Goal: Task Accomplishment & Management: Complete application form

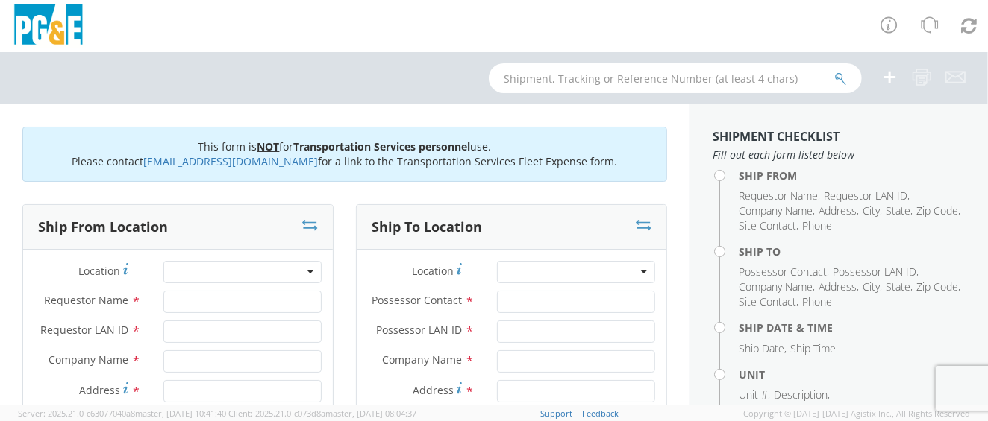
drag, startPoint x: 595, startPoint y: 4, endPoint x: 260, endPoint y: 72, distance: 341.6
click at [260, 72] on div at bounding box center [494, 78] width 988 height 52
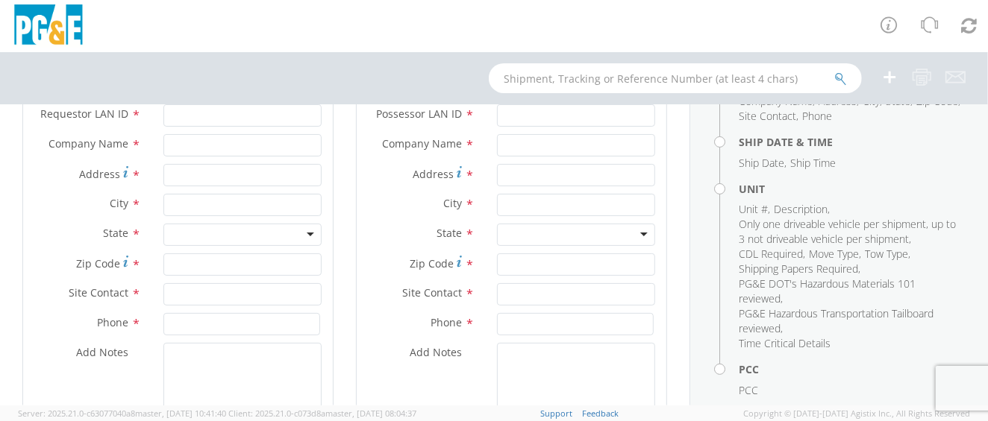
scroll to position [280, 0]
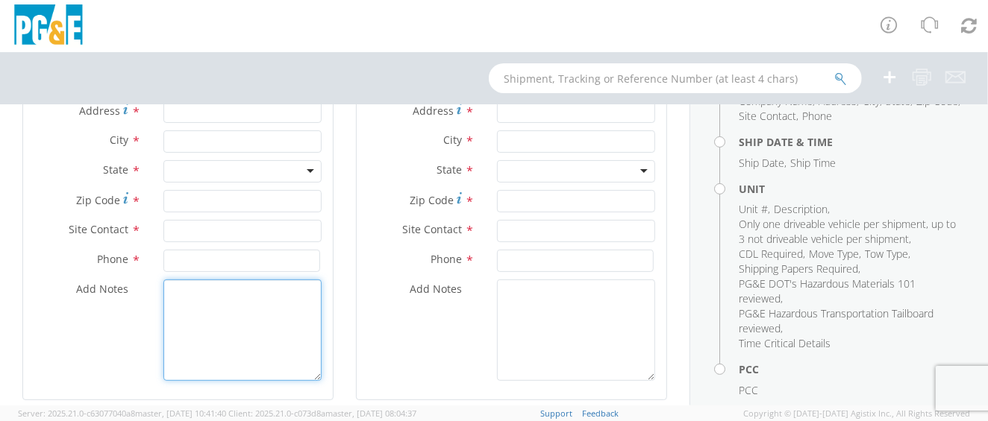
click at [212, 298] on textarea "Add Notes *" at bounding box center [242, 330] width 158 height 101
paste textarea "FROM [PERSON_NAME] [EMAIL_ADDRESS][DOMAIN_NAME] [PHONE_NUMBER] [PERSON_NAME] Ca…"
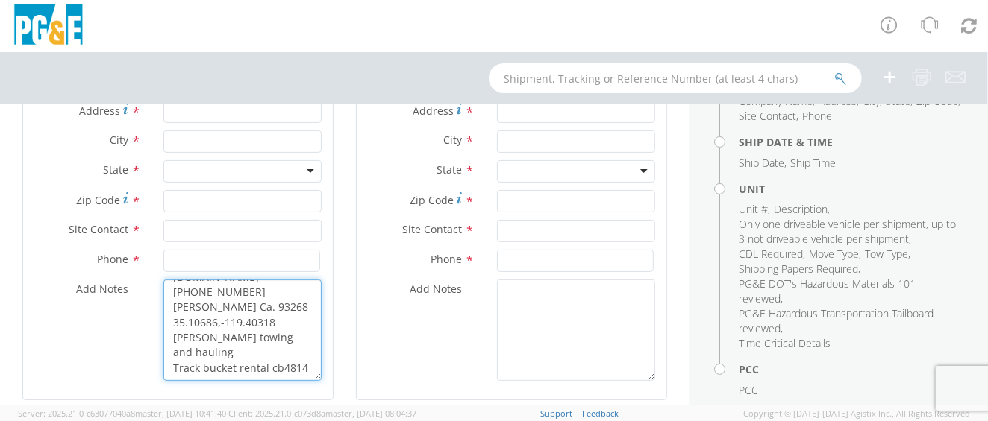
scroll to position [0, 0]
drag, startPoint x: 247, startPoint y: 336, endPoint x: 93, endPoint y: 333, distance: 154.4
click at [93, 333] on div "Add Notes * FROM [PERSON_NAME] [EMAIL_ADDRESS][DOMAIN_NAME] [PHONE_NUMBER] [PER…" at bounding box center [178, 330] width 310 height 101
type textarea "FROM [PERSON_NAME] [EMAIL_ADDRESS][DOMAIN_NAME] [PHONE_NUMBER] [PERSON_NAME] Ca…"
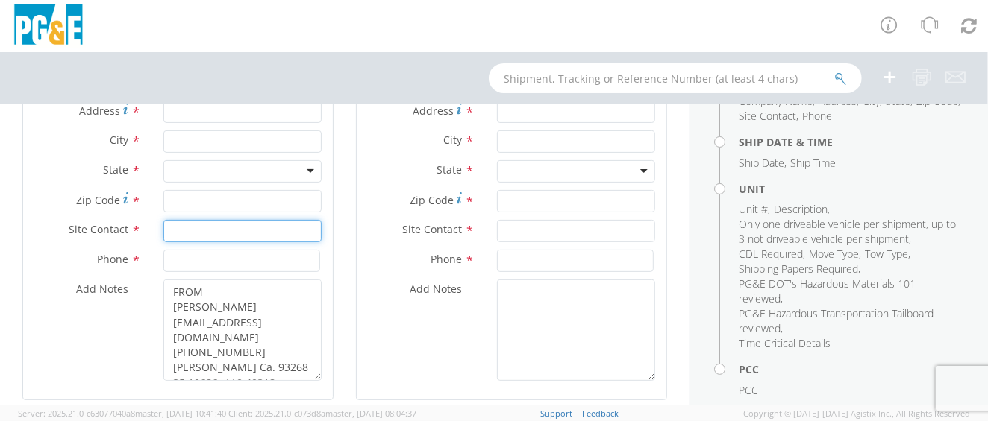
click at [187, 230] on input "text" at bounding box center [242, 231] width 158 height 22
paste input "[PHONE_NUMBER]"
type input "[PHONE_NUMBER]"
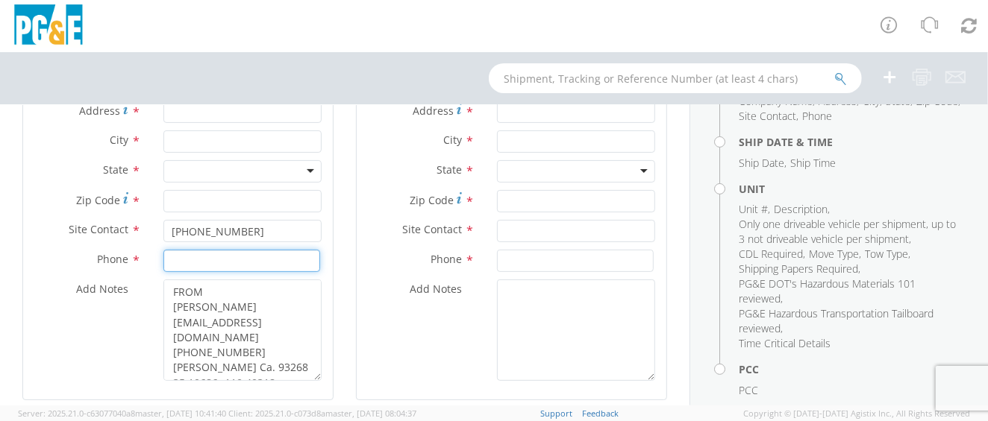
click at [225, 262] on input at bounding box center [241, 261] width 157 height 22
paste input "[PHONE_NUMBER]"
type input "[PHONE_NUMBER]"
drag, startPoint x: 253, startPoint y: 231, endPoint x: 48, endPoint y: 245, distance: 205.0
click at [48, 245] on div "Site Contact * [PHONE_NUMBER]" at bounding box center [178, 235] width 310 height 30
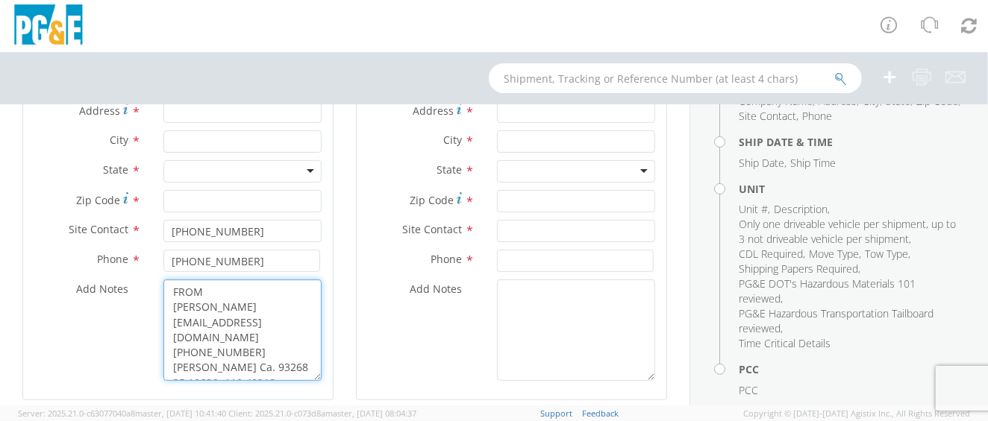
drag, startPoint x: 268, startPoint y: 311, endPoint x: 79, endPoint y: 317, distance: 188.8
click at [79, 317] on div "Add Notes * FROM [PERSON_NAME] [EMAIL_ADDRESS][DOMAIN_NAME] [PHONE_NUMBER] [PER…" at bounding box center [178, 330] width 310 height 101
drag, startPoint x: 79, startPoint y: 317, endPoint x: 99, endPoint y: 316, distance: 20.2
click at [99, 316] on div "Add Notes * FROM [PERSON_NAME] [EMAIL_ADDRESS][DOMAIN_NAME] [PHONE_NUMBER] [PER…" at bounding box center [178, 330] width 310 height 101
drag, startPoint x: 99, startPoint y: 316, endPoint x: 239, endPoint y: 309, distance: 139.7
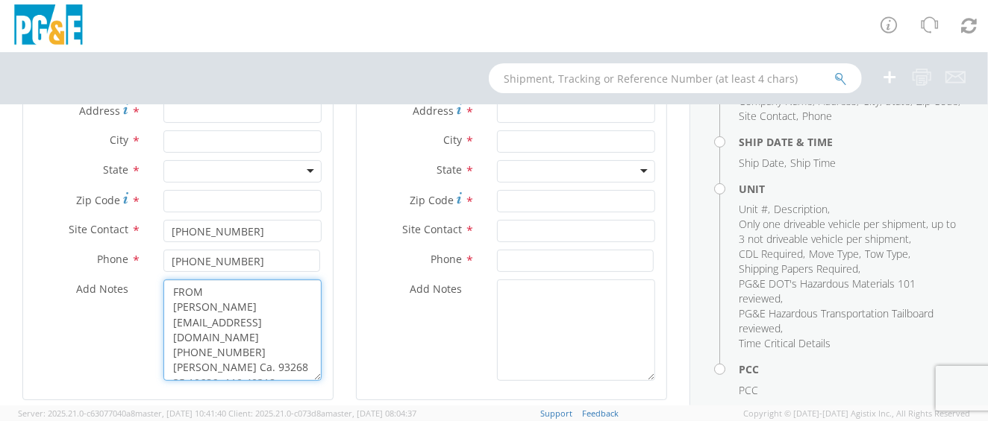
click at [236, 309] on textarea "FROM [PERSON_NAME] [EMAIL_ADDRESS][DOMAIN_NAME] [PHONE_NUMBER] [PERSON_NAME] Ca…" at bounding box center [242, 330] width 158 height 101
drag, startPoint x: 184, startPoint y: 311, endPoint x: 142, endPoint y: 312, distance: 42.5
click at [142, 312] on div "Add Notes * FROM [PERSON_NAME] [EMAIL_ADDRESS][DOMAIN_NAME] [PHONE_NUMBER] [PER…" at bounding box center [178, 330] width 310 height 101
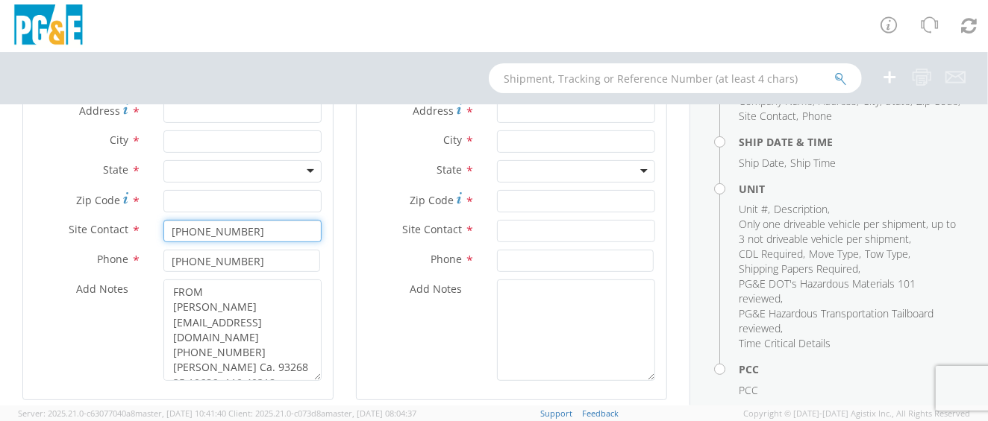
drag, startPoint x: 248, startPoint y: 234, endPoint x: 99, endPoint y: 248, distance: 149.2
click at [99, 248] on div "Location * (OBSOLETE) [PERSON_NAME] SC - GC TRAILER (OBSOLETE) [GEOGRAPHIC_DATA…" at bounding box center [178, 184] width 310 height 407
paste input "[PERSON_NAME]"
type input "[PERSON_NAME]"
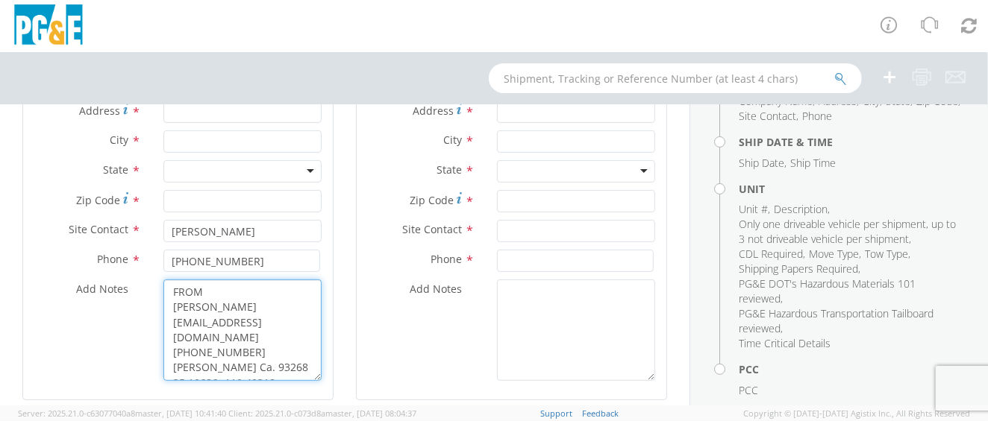
drag, startPoint x: 245, startPoint y: 357, endPoint x: 210, endPoint y: 354, distance: 36.0
click at [210, 336] on textarea "FROM [PERSON_NAME] [EMAIL_ADDRESS][DOMAIN_NAME] [PHONE_NUMBER] [PERSON_NAME] Ca…" at bounding box center [242, 330] width 158 height 101
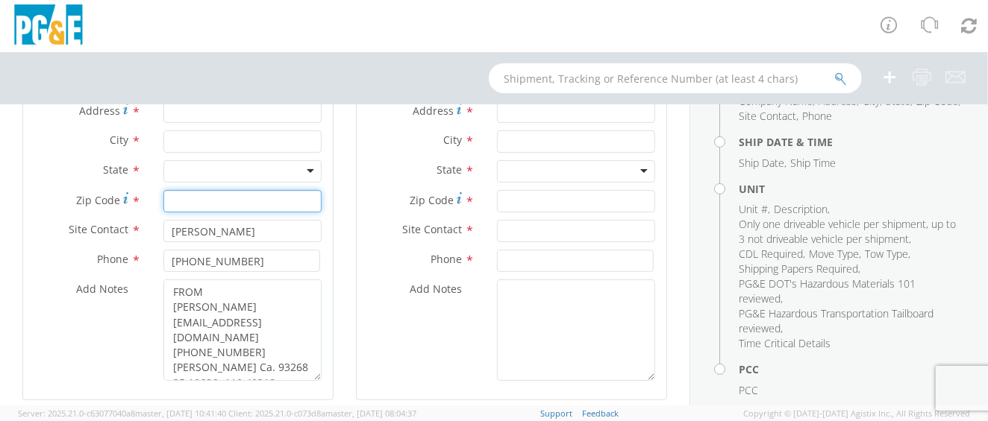
click at [202, 201] on input "Zip Code *" at bounding box center [242, 201] width 158 height 22
paste input "93268"
type input "93268"
click at [207, 179] on div at bounding box center [242, 171] width 158 height 22
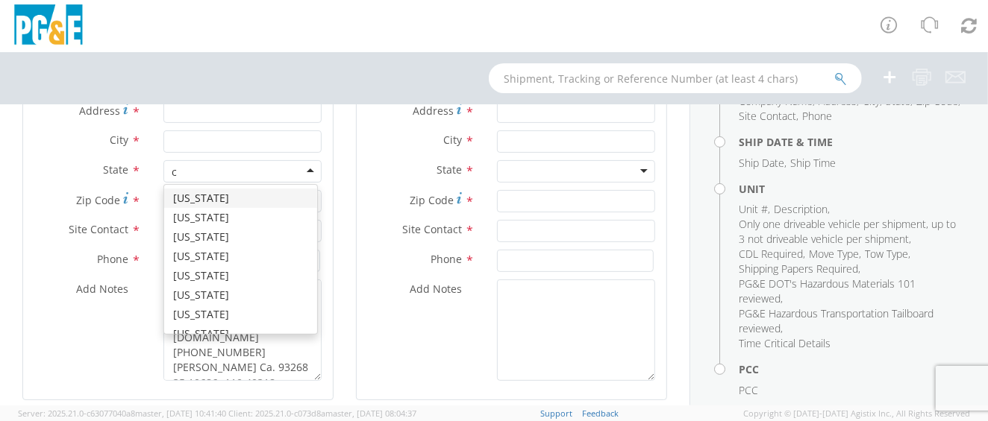
type input "ca"
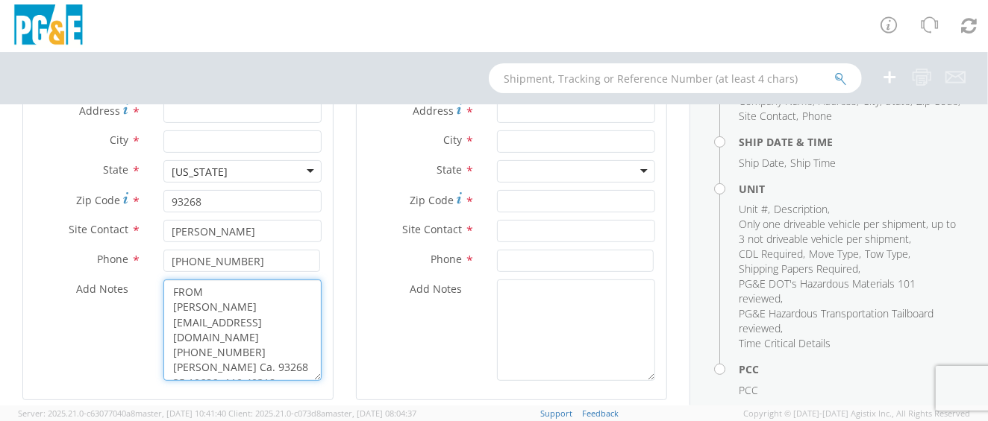
drag, startPoint x: 245, startPoint y: 347, endPoint x: 168, endPoint y: 355, distance: 78.0
click at [168, 336] on textarea "FROM [PERSON_NAME] [EMAIL_ADDRESS][DOMAIN_NAME] [PHONE_NUMBER] [PERSON_NAME] Ca…" at bounding box center [242, 330] width 158 height 101
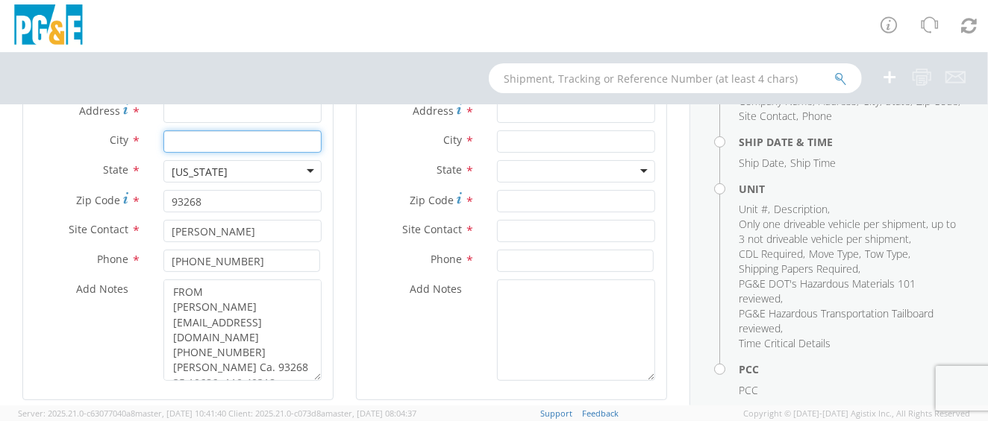
click at [193, 140] on input "text" at bounding box center [242, 142] width 158 height 22
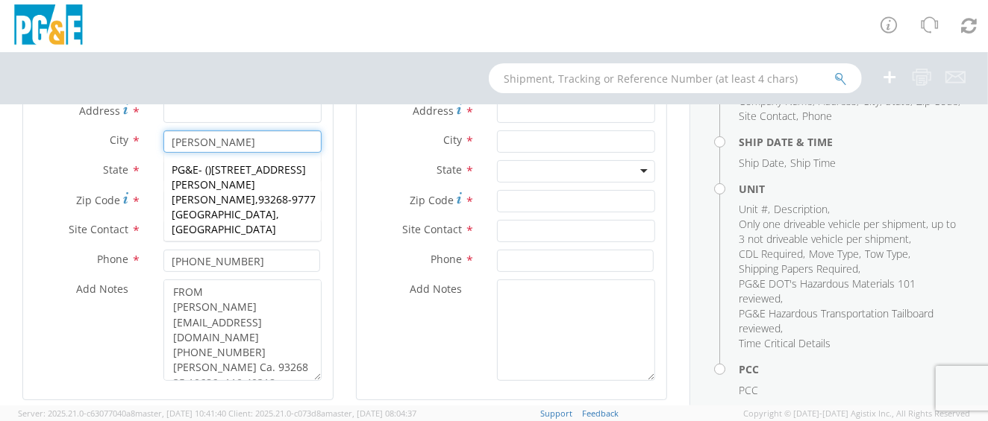
type input "[PERSON_NAME]"
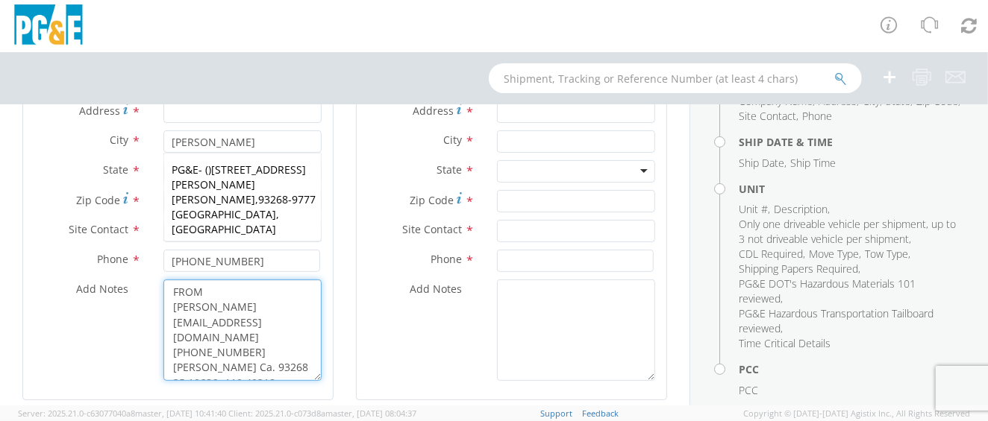
click at [257, 336] on textarea "FROM [PERSON_NAME] [EMAIL_ADDRESS][DOMAIN_NAME] [PHONE_NUMBER] [PERSON_NAME] Ca…" at bounding box center [242, 330] width 158 height 101
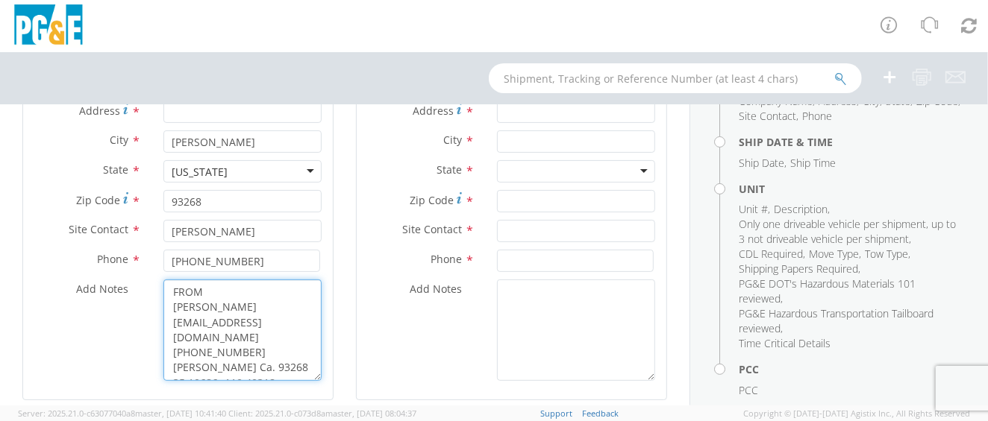
drag, startPoint x: 281, startPoint y: 369, endPoint x: 172, endPoint y: 369, distance: 108.9
click at [172, 336] on textarea "FROM [PERSON_NAME] [EMAIL_ADDRESS][DOMAIN_NAME] [PHONE_NUMBER] [PERSON_NAME] Ca…" at bounding box center [242, 330] width 158 height 101
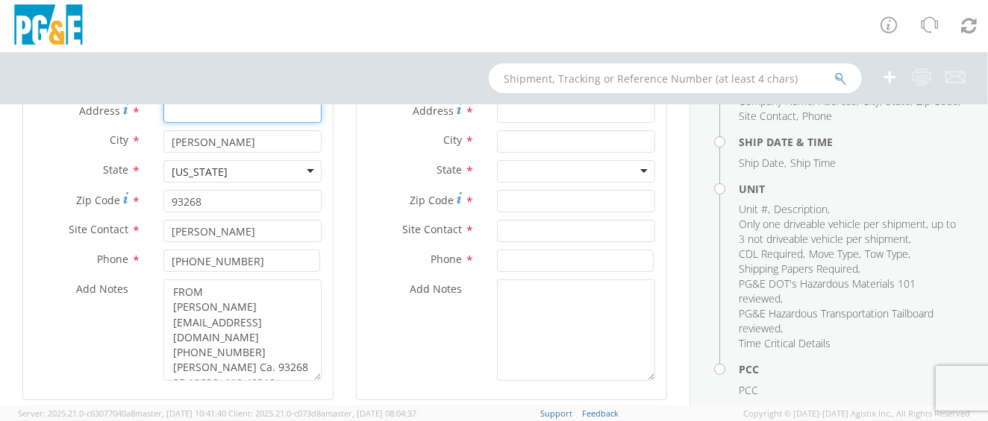
click at [196, 111] on input "Address *" at bounding box center [242, 112] width 158 height 22
paste input "35.10686,-119.40318"
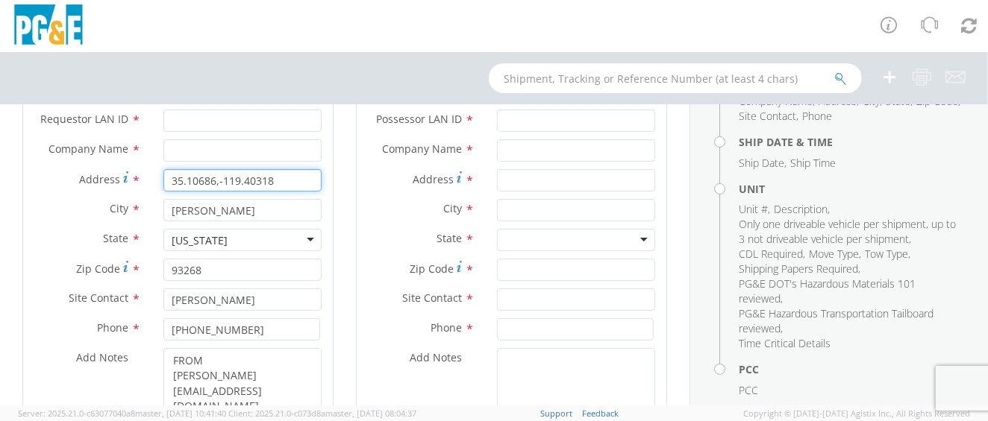
scroll to position [186, 0]
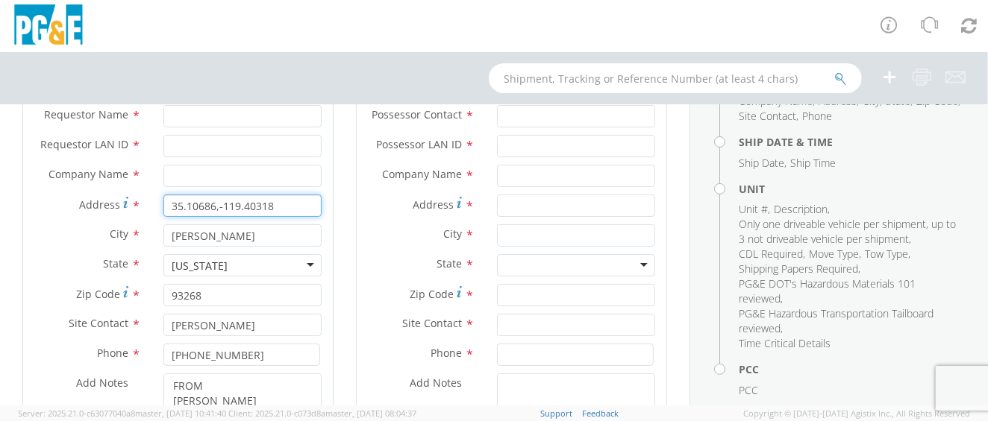
type input "35.10686,-119.40318"
click at [210, 179] on input "text" at bounding box center [242, 176] width 158 height 22
type input "PGE"
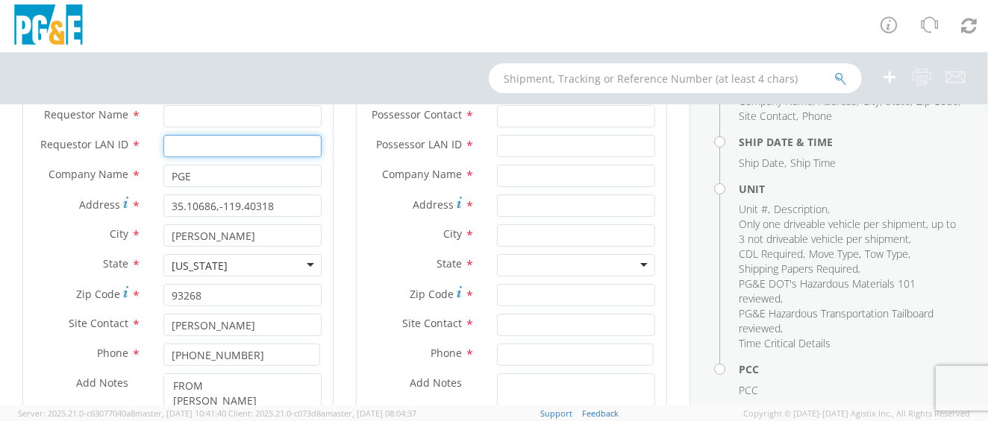
click at [218, 142] on input "Requestor LAN ID *" at bounding box center [242, 146] width 158 height 22
type input "A"
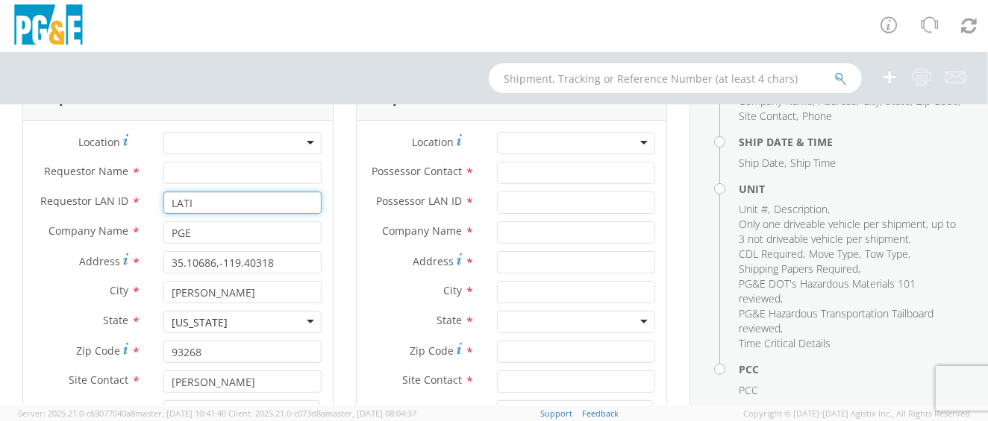
scroll to position [93, 0]
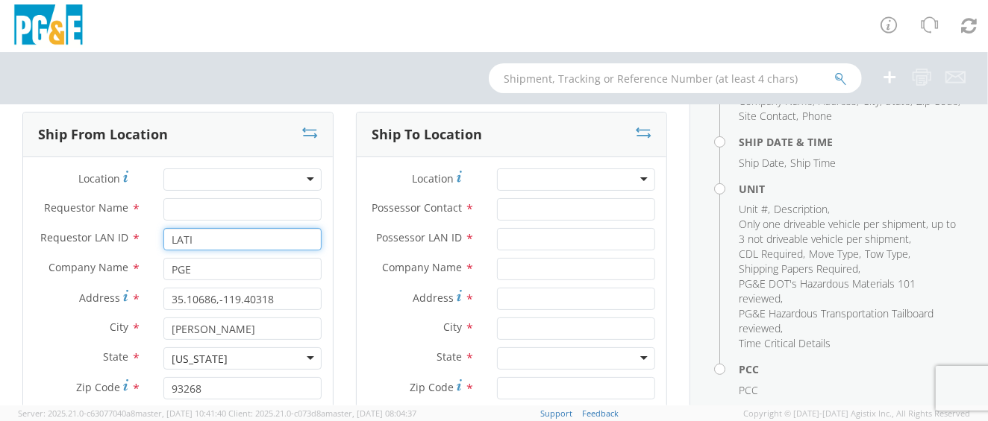
type input "LATI"
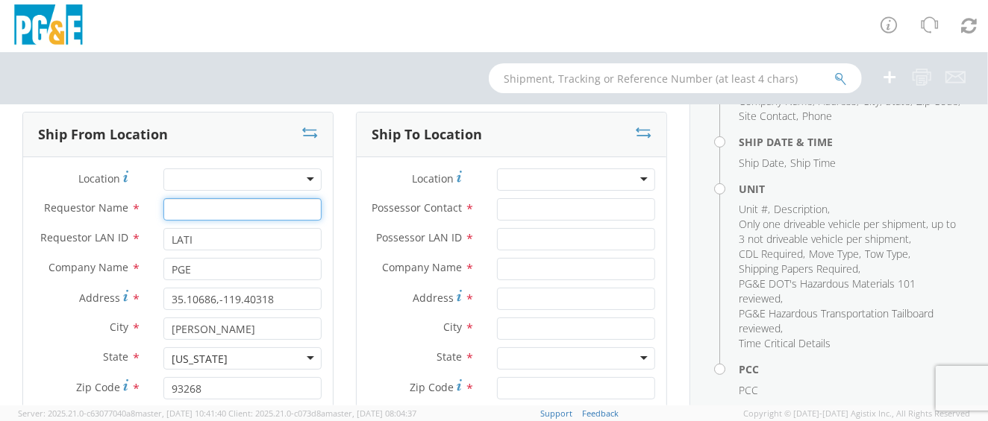
click at [207, 207] on input "Requestor Name *" at bounding box center [242, 209] width 158 height 22
type input "[PERSON_NAME]"
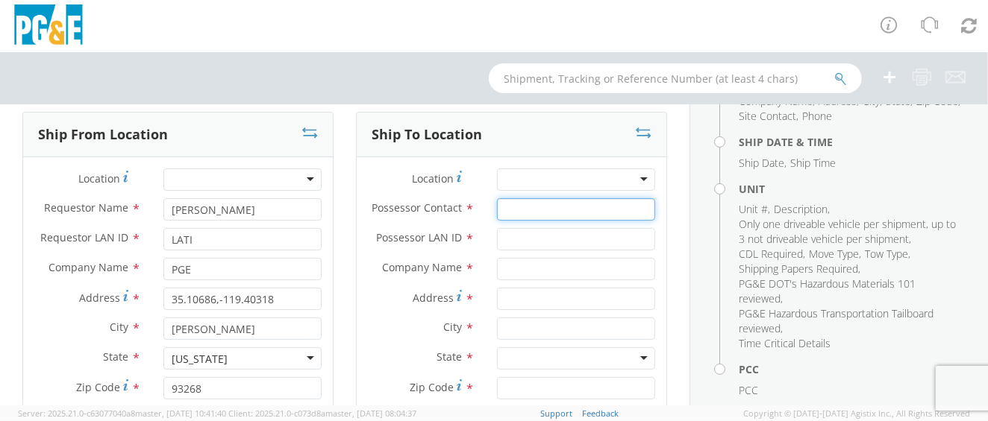
click at [516, 206] on input "Possessor Contact *" at bounding box center [576, 209] width 158 height 22
type input "[PERSON_NAME]"
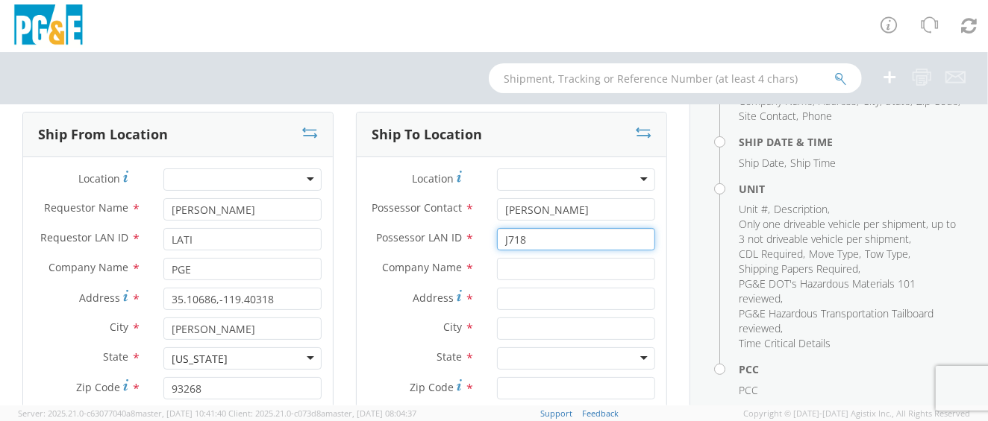
type input "J718"
type input "Pge"
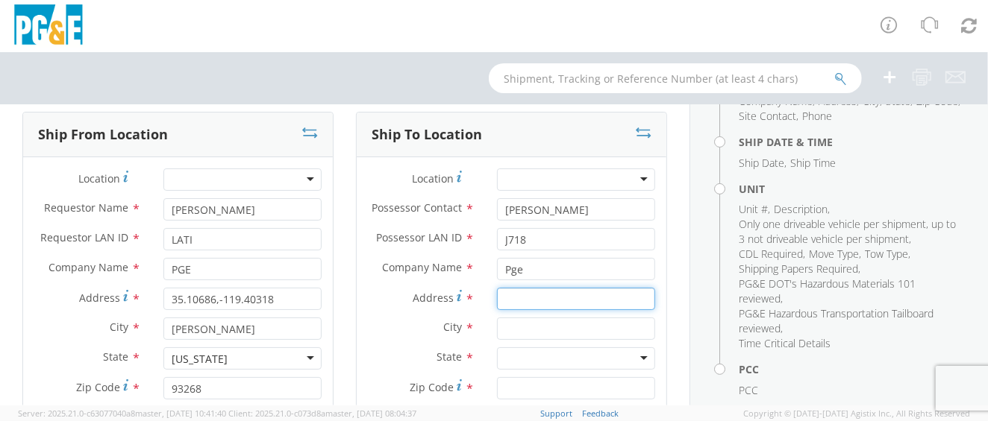
click at [545, 310] on input "Address *" at bounding box center [576, 299] width 158 height 22
type input "[STREET_ADDRESS]"
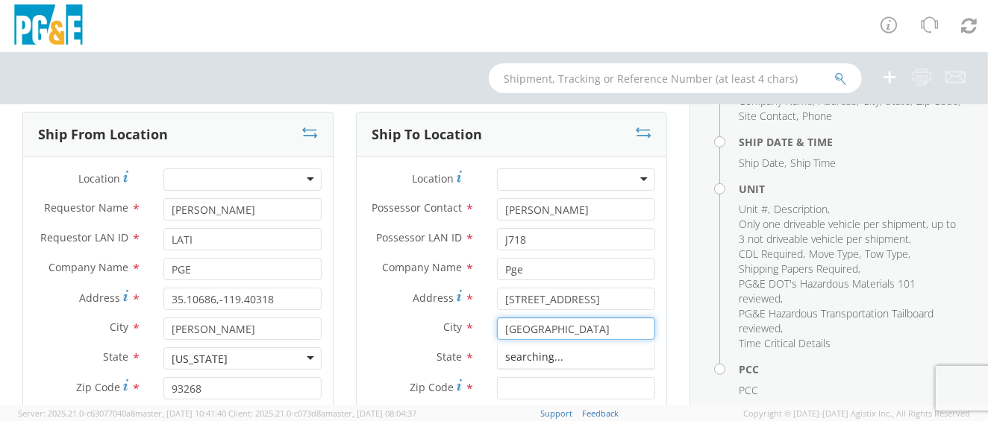
type input "[GEOGRAPHIC_DATA]"
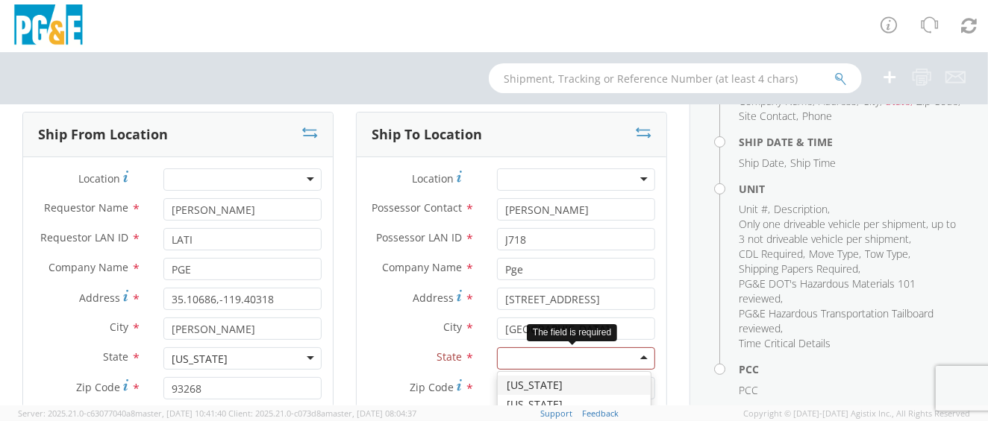
click at [547, 336] on div at bounding box center [576, 359] width 158 height 22
type input "ca"
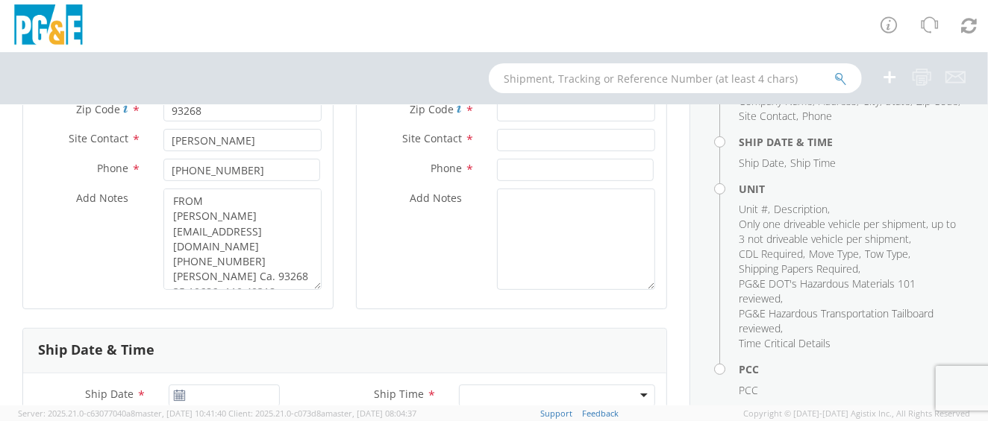
scroll to position [372, 0]
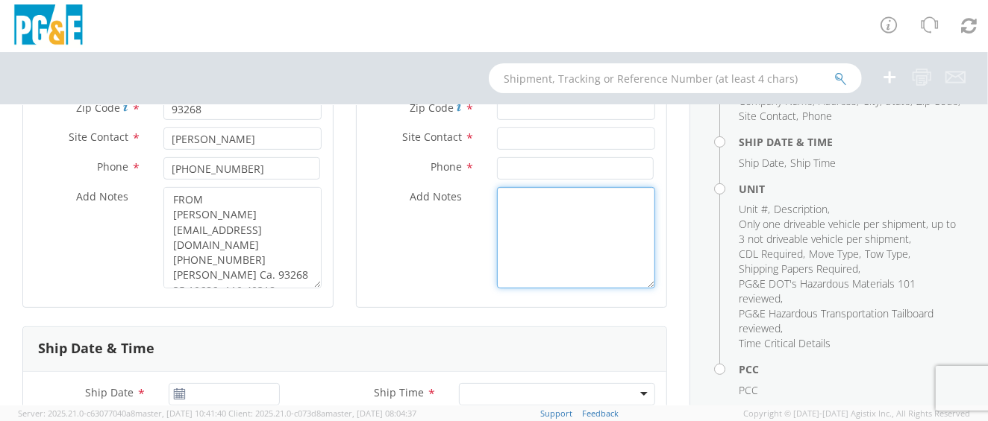
click at [532, 228] on textarea "Add Notes *" at bounding box center [576, 237] width 158 height 101
paste textarea "[PERSON_NAME] lati [PHONE_NUMBER] Pismo t-line yard [STREET_ADDRESS] PG&E emplo…"
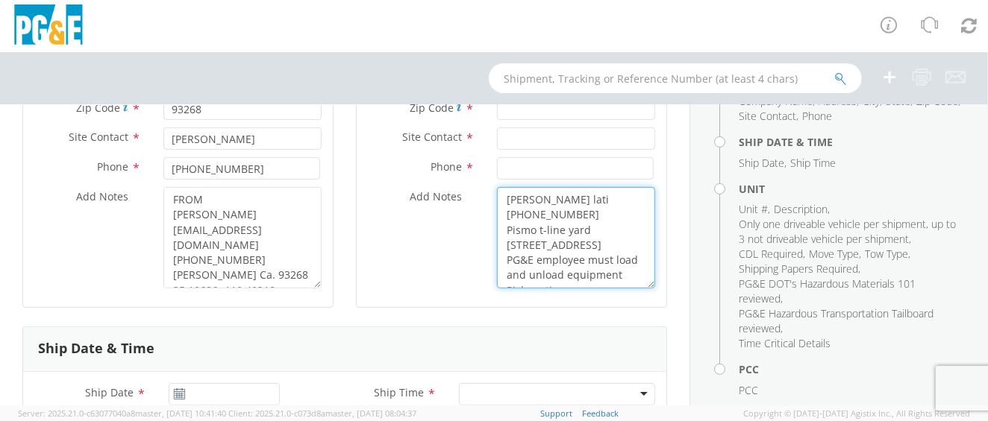
scroll to position [40, 0]
drag, startPoint x: 604, startPoint y: 228, endPoint x: 577, endPoint y: 230, distance: 27.6
click at [577, 230] on textarea "[PERSON_NAME] lati [PHONE_NUMBER] Pismo t-line yard [STREET_ADDRESS] PG&E emplo…" at bounding box center [576, 237] width 158 height 101
type textarea "[PERSON_NAME] lati [PHONE_NUMBER] Pismo t-line yard [STREET_ADDRESS] PG&E emplo…"
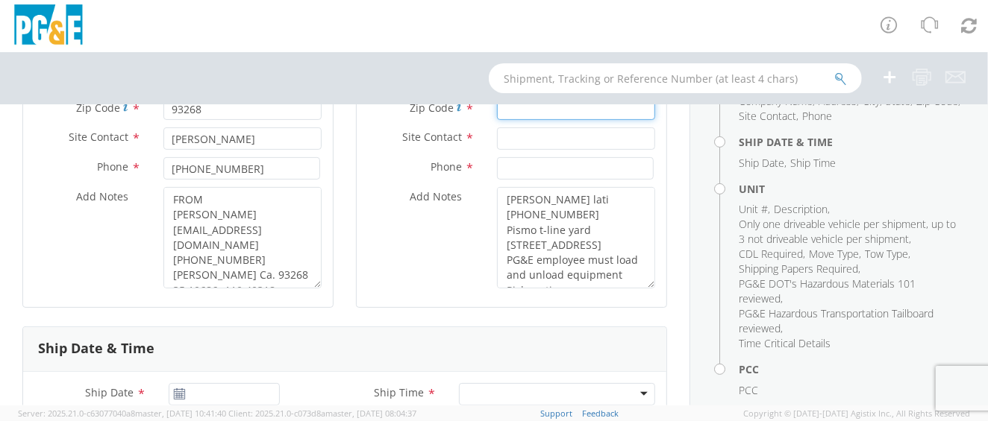
click at [536, 119] on input "Zip Code *" at bounding box center [576, 109] width 158 height 22
paste input "93449"
type input "93449"
click at [524, 150] on input "text" at bounding box center [576, 139] width 158 height 22
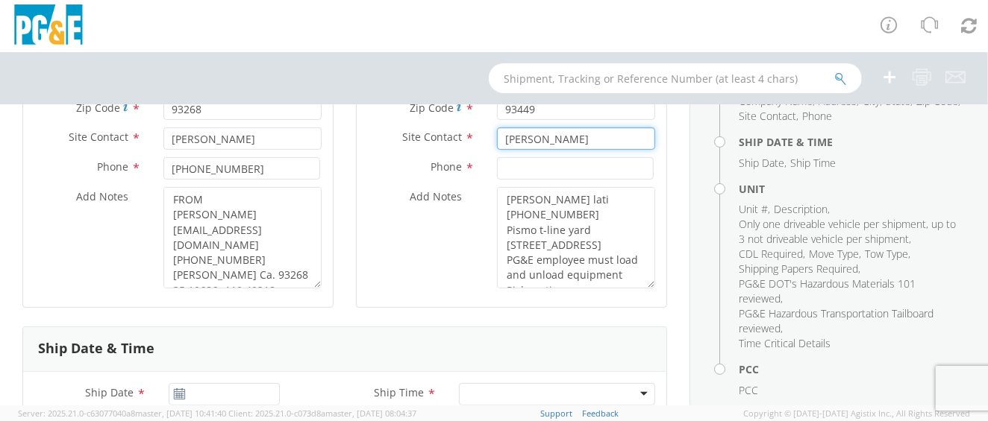
type input "[PERSON_NAME]"
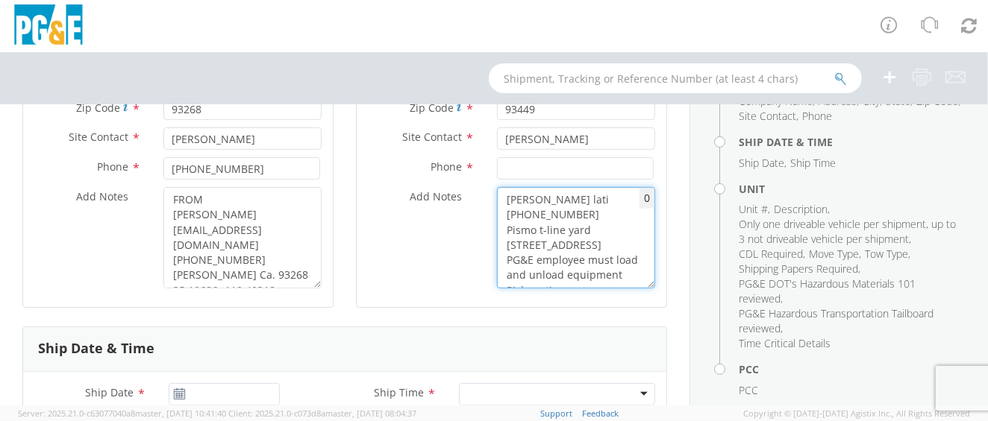
drag, startPoint x: 554, startPoint y: 213, endPoint x: 595, endPoint y: 227, distance: 43.4
click at [595, 227] on textarea "[PERSON_NAME] lati [PHONE_NUMBER] Pismo t-line yard [STREET_ADDRESS] PG&E emplo…" at bounding box center [576, 237] width 158 height 101
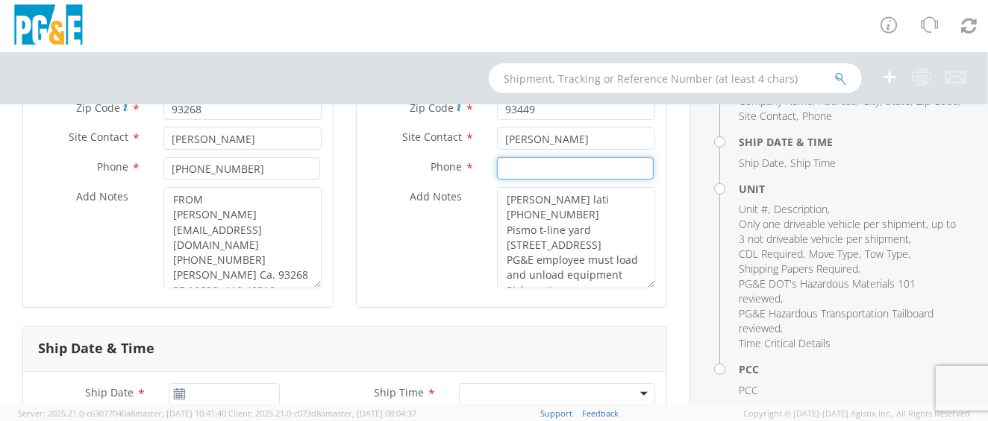
click at [556, 174] on input at bounding box center [575, 168] width 157 height 22
paste input "[PHONE_NUMBER]"
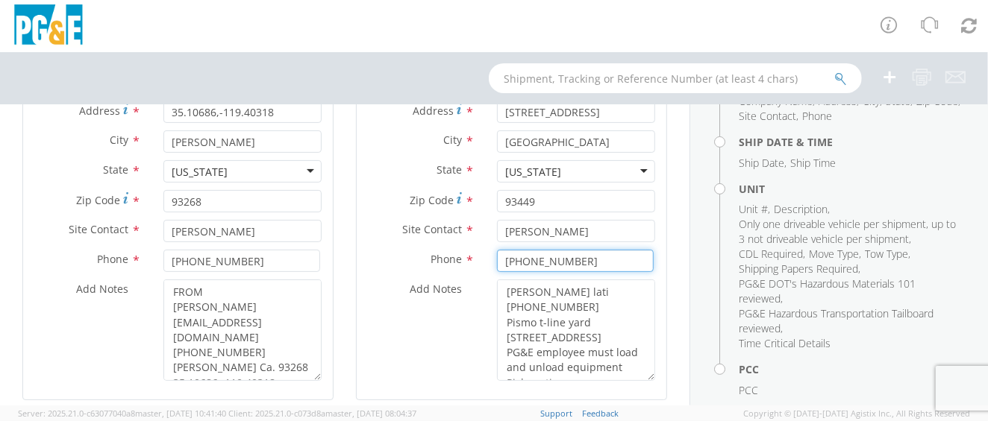
scroll to position [466, 0]
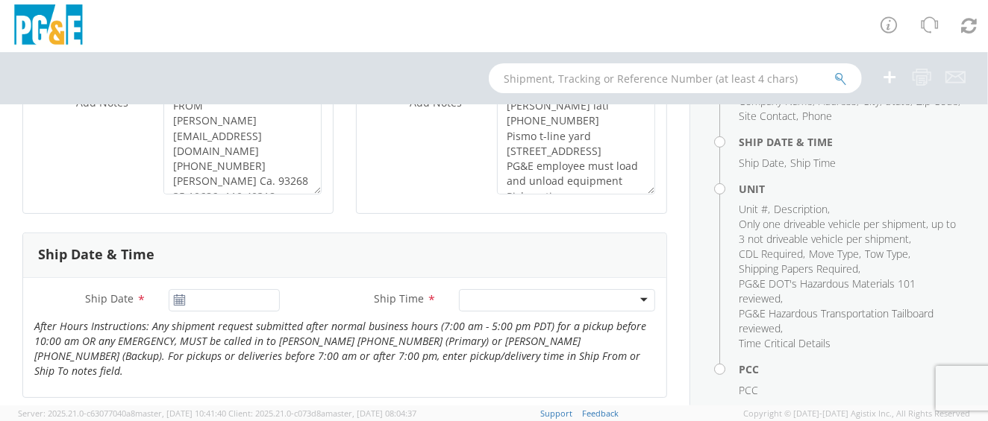
type input "[PHONE_NUMBER]"
click at [173, 307] on icon at bounding box center [179, 301] width 13 height 12
click at [178, 307] on icon at bounding box center [179, 301] width 13 height 12
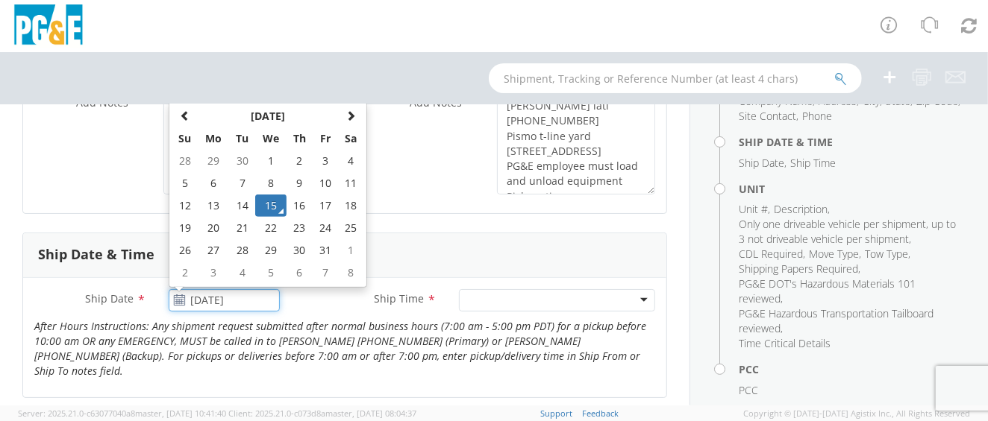
click at [199, 307] on input "[DATE]" at bounding box center [225, 300] width 112 height 22
click at [298, 217] on td "16" at bounding box center [299, 206] width 26 height 22
type input "[DATE]"
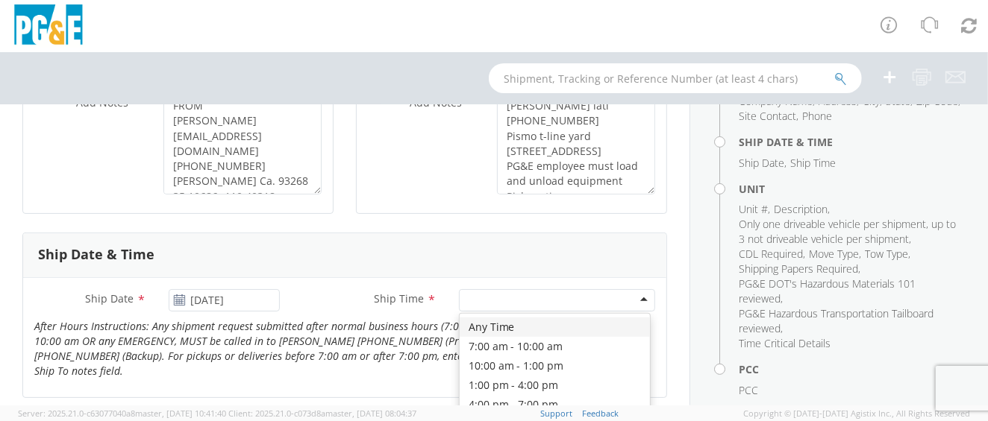
click at [514, 309] on div at bounding box center [557, 300] width 196 height 22
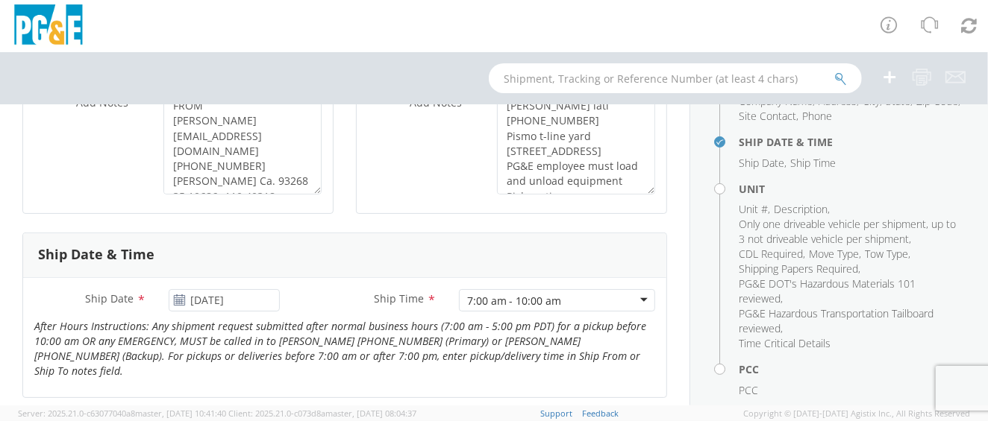
scroll to position [652, 0]
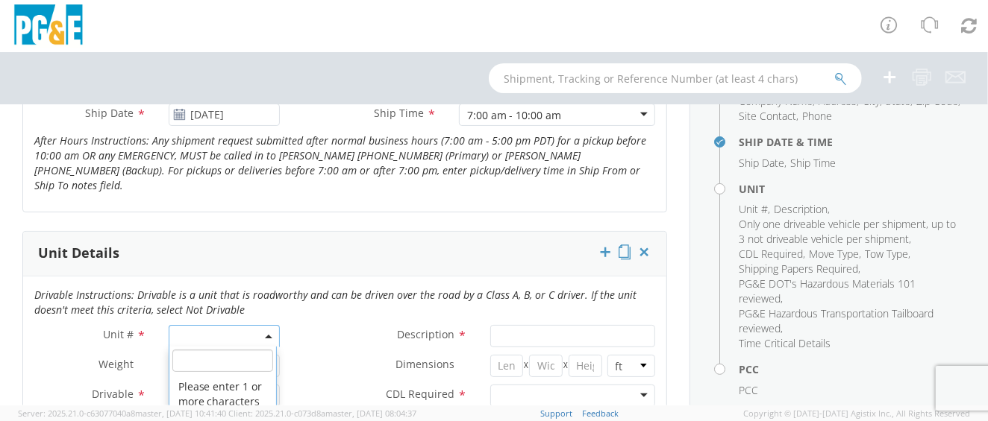
click at [218, 327] on span at bounding box center [225, 336] width 112 height 22
click at [219, 336] on input "search" at bounding box center [222, 361] width 101 height 22
paste input "cb4814"
type input "cb4814"
select select "CB4814"
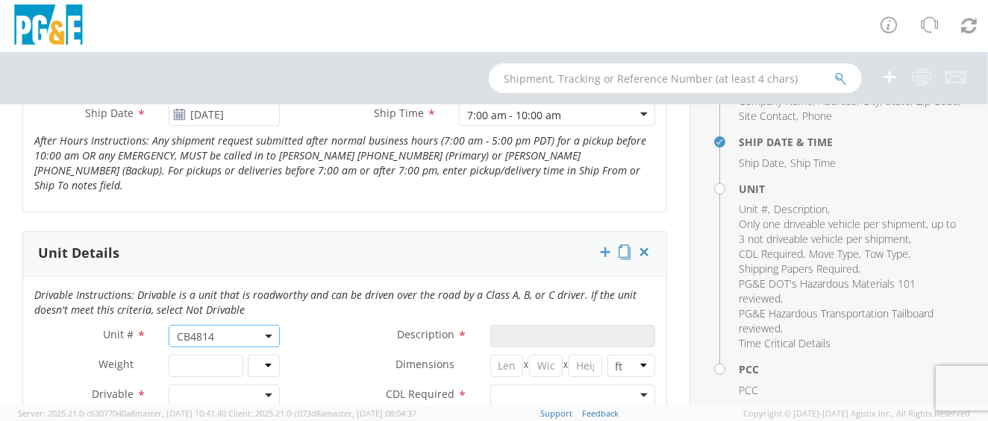
type input "TRUCK; MATERIAL HANDLER: 90' & OVER"
select select "? object:null ?"
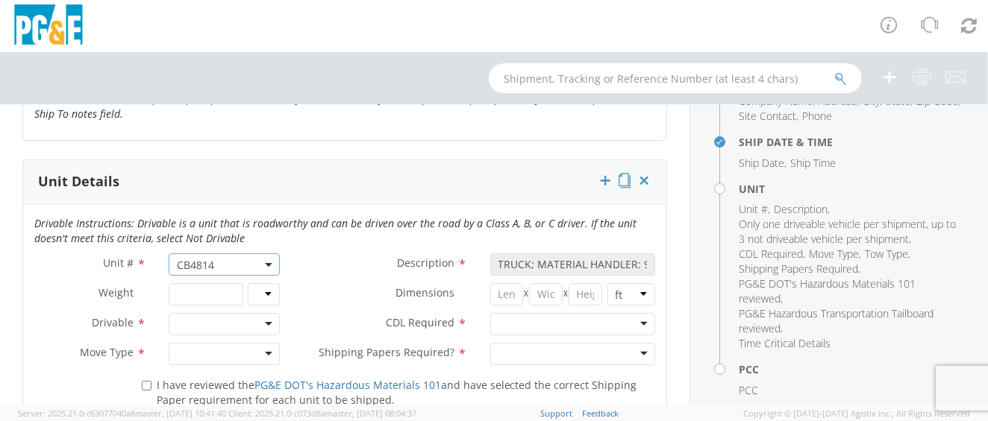
scroll to position [745, 0]
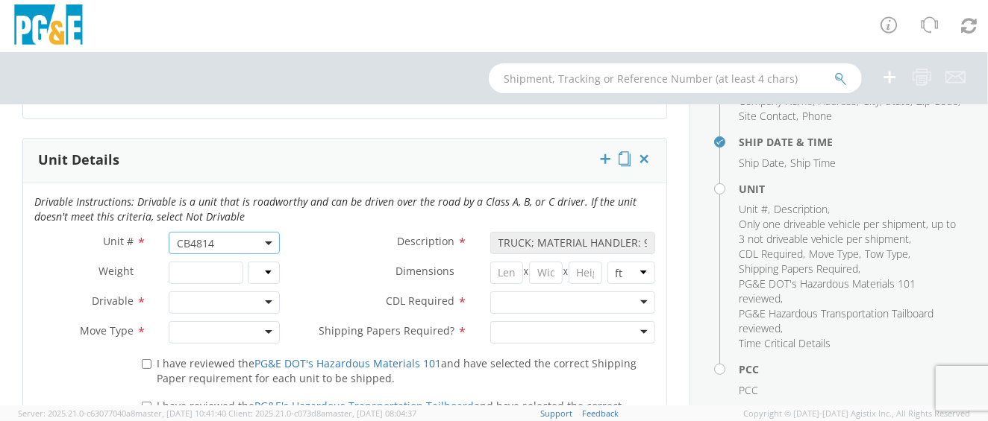
click at [250, 298] on div at bounding box center [225, 303] width 112 height 22
click at [228, 325] on div at bounding box center [225, 333] width 112 height 22
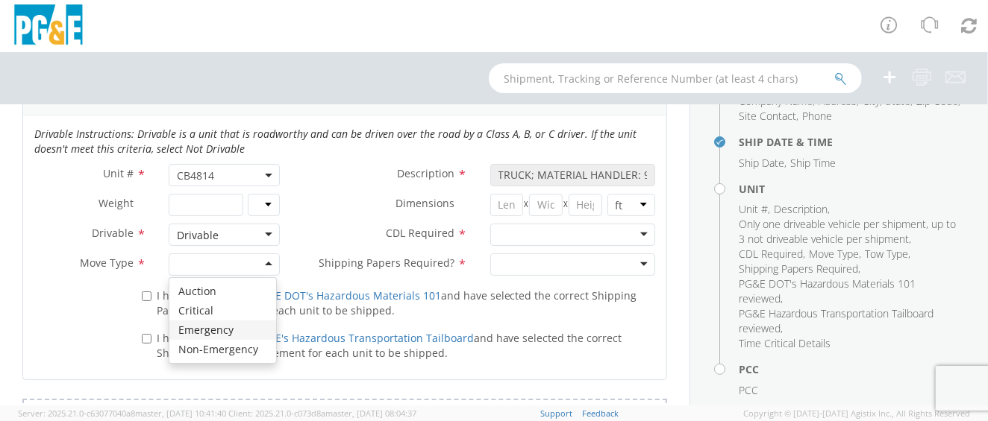
scroll to position [839, 0]
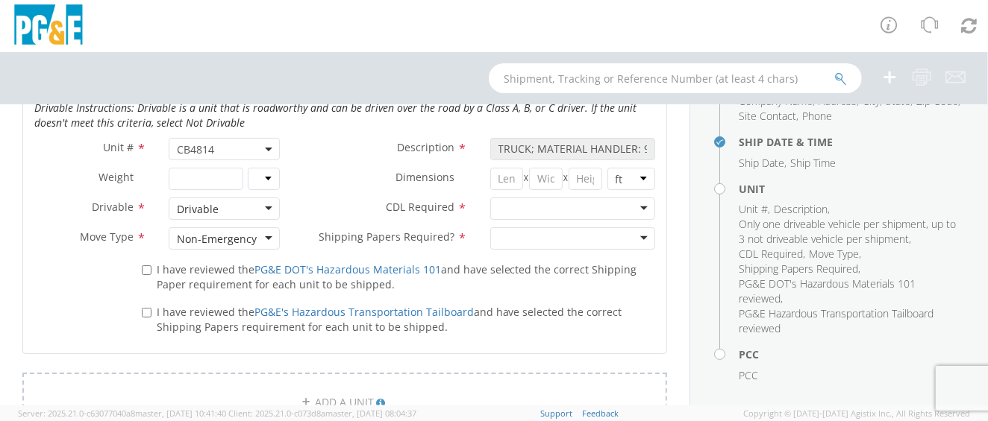
click at [584, 206] on div at bounding box center [572, 209] width 165 height 22
click at [544, 228] on div at bounding box center [572, 239] width 165 height 22
click at [149, 266] on label "I have reviewed the PG&E DOT's Hazardous Materials 101 and have selected the co…" at bounding box center [398, 276] width 513 height 32
click at [149, 266] on input "I have reviewed the PG&E DOT's Hazardous Materials 101 and have selected the co…" at bounding box center [147, 271] width 10 height 10
checkbox input "true"
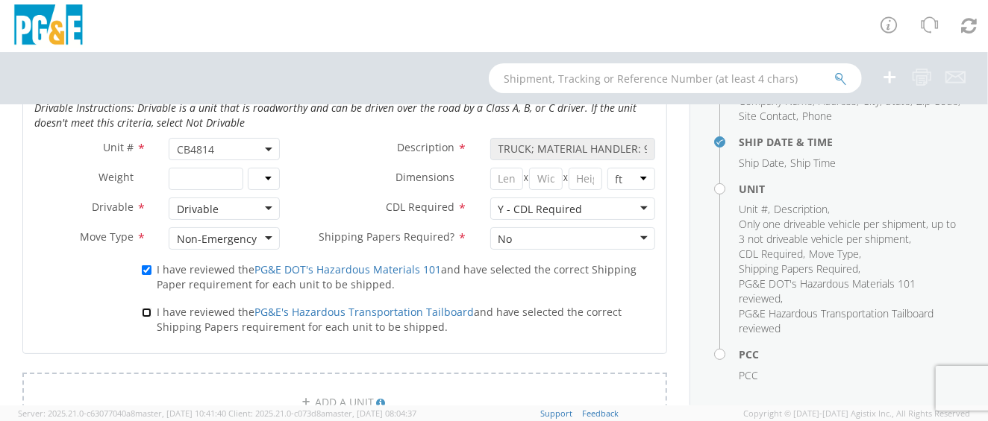
click at [144, 308] on input "I have reviewed the PG&E's Hazardous Transportation Tailboard and have selected…" at bounding box center [147, 313] width 10 height 10
checkbox input "true"
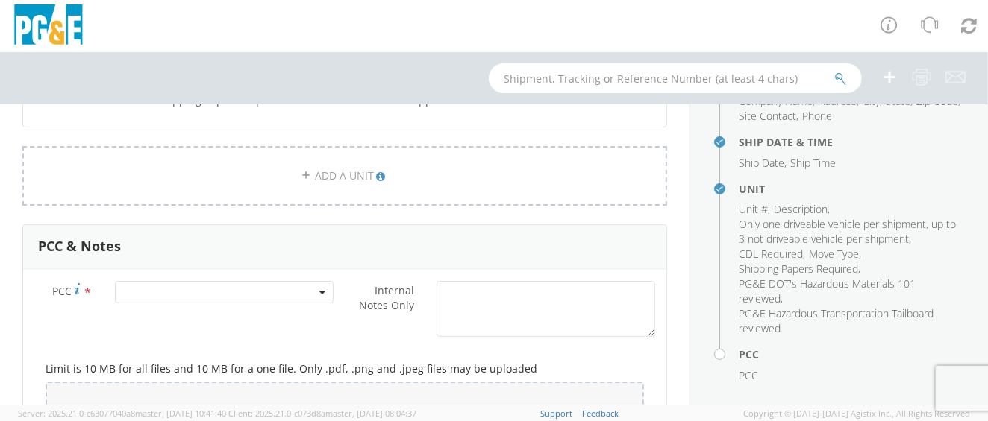
scroll to position [1119, 0]
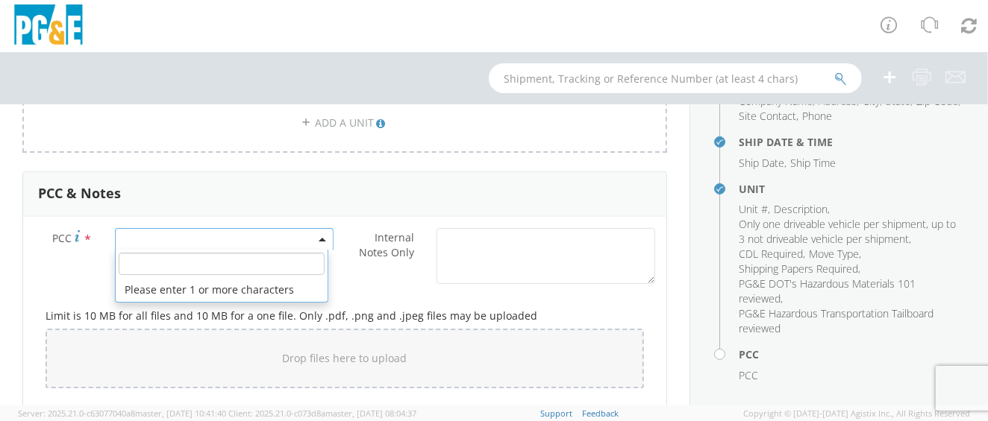
click at [272, 231] on span at bounding box center [224, 239] width 219 height 22
click at [249, 264] on input "number" at bounding box center [222, 264] width 207 height 22
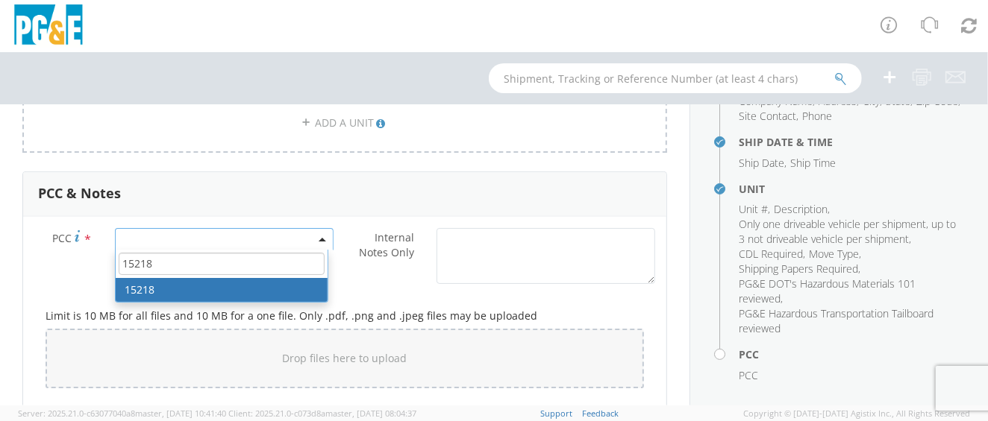
type input "15218"
select select "15218"
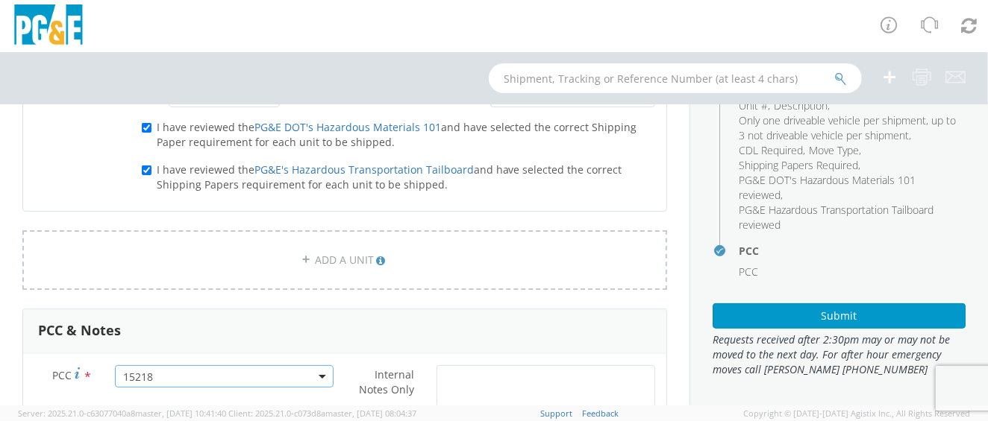
scroll to position [1075, 0]
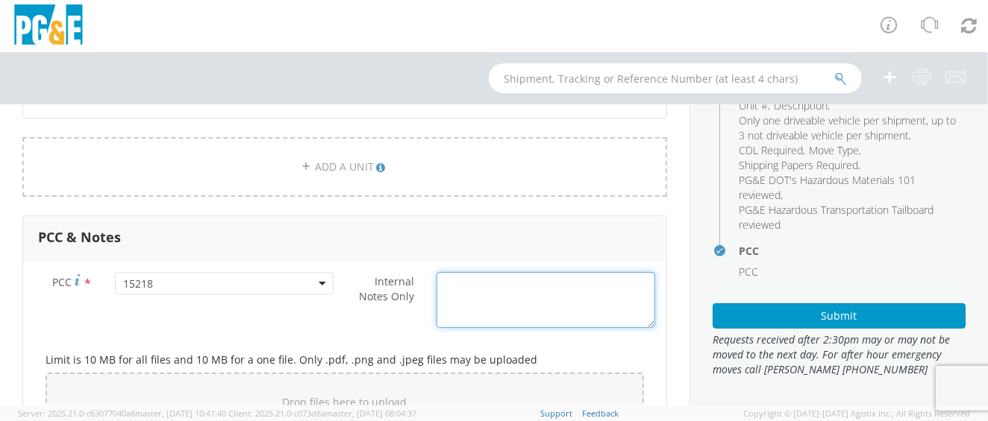
click at [439, 281] on textarea "Internal Notes Only *" at bounding box center [545, 300] width 219 height 56
paste textarea "cb4814"
drag, startPoint x: 447, startPoint y: 289, endPoint x: 424, endPoint y: 292, distance: 22.6
click at [425, 292] on div "**Assign to [PERSON_NAME] ** cb4814" at bounding box center [545, 300] width 241 height 56
click at [489, 286] on textarea "**Assign to [PERSON_NAME] ** CB4814" at bounding box center [545, 300] width 219 height 56
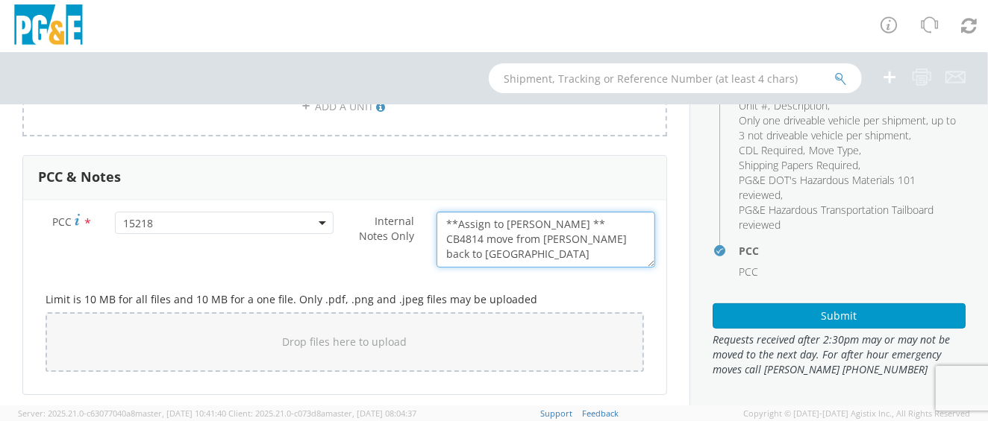
scroll to position [1168, 0]
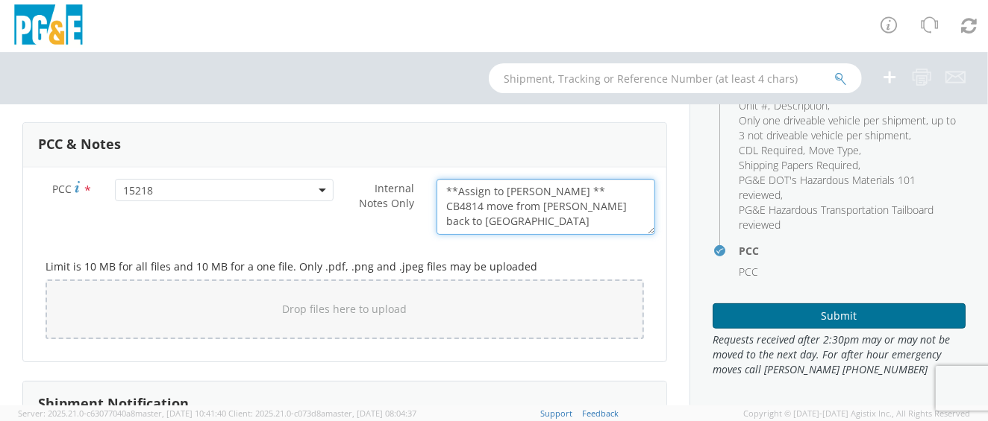
type textarea "**Assign to [PERSON_NAME] ** CB4814 move from [PERSON_NAME] back to [GEOGRAPHIC…"
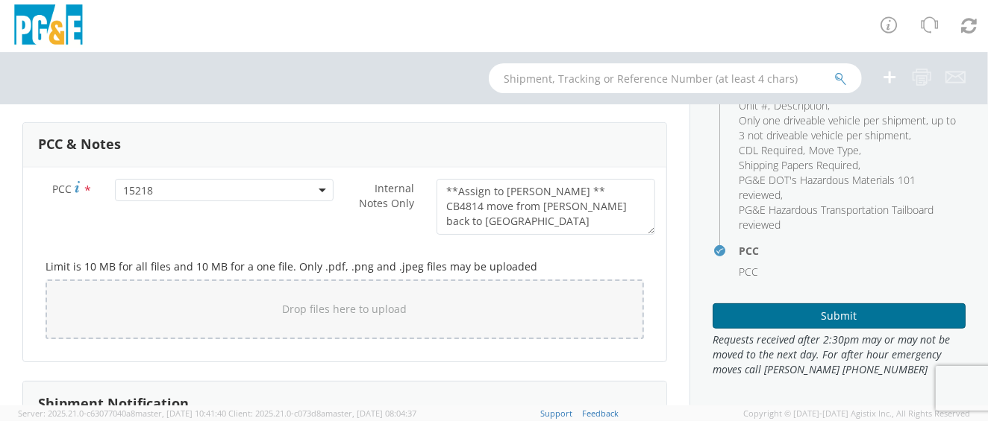
click at [789, 316] on button "Submit" at bounding box center [838, 316] width 253 height 25
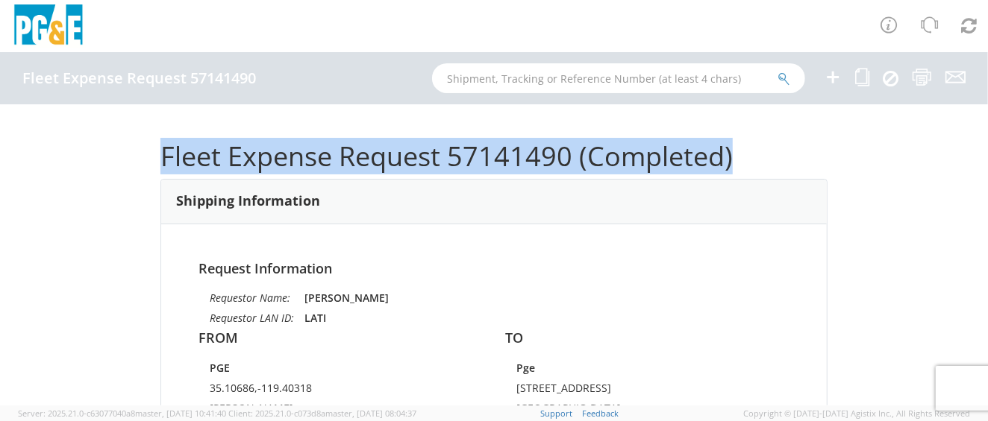
drag, startPoint x: 730, startPoint y: 160, endPoint x: 110, endPoint y: 138, distance: 621.1
click at [110, 138] on div "Fleet Expense Request 57141490 (Completed) Shipping Information Request Informa…" at bounding box center [494, 254] width 988 height 301
copy h1 "Fleet Expense Request 57141490 (Completed)"
